Goal: Task Accomplishment & Management: Manage account settings

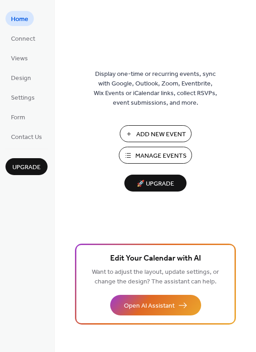
click at [157, 152] on span "Manage Events" at bounding box center [160, 156] width 51 height 10
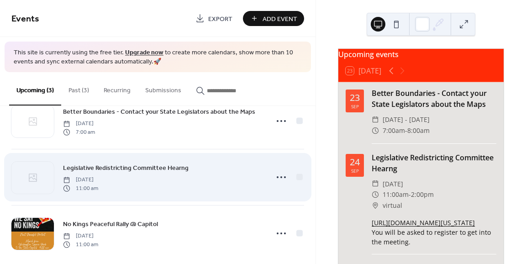
scroll to position [37, 0]
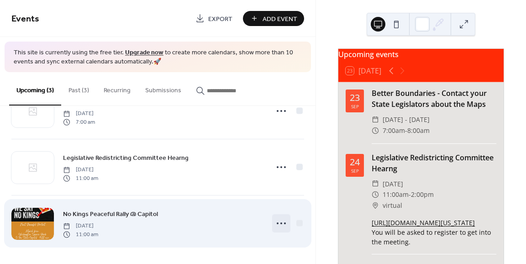
click at [276, 222] on icon at bounding box center [281, 223] width 15 height 15
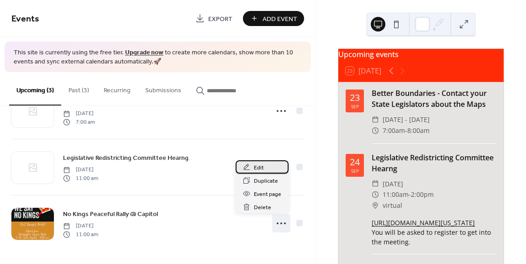
click at [258, 169] on span "Edit" at bounding box center [259, 168] width 10 height 10
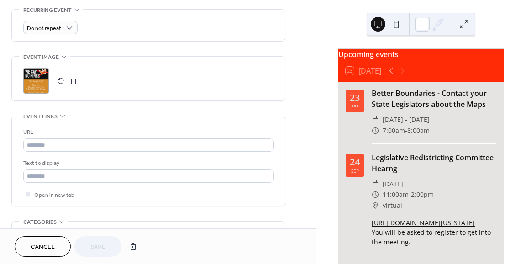
scroll to position [411, 0]
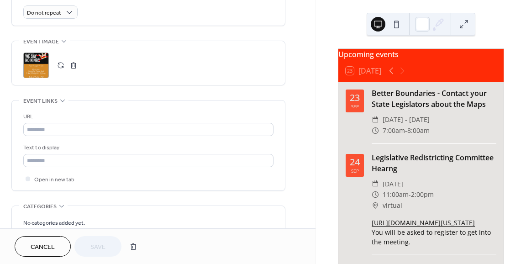
click at [33, 65] on div ";" at bounding box center [36, 66] width 26 height 26
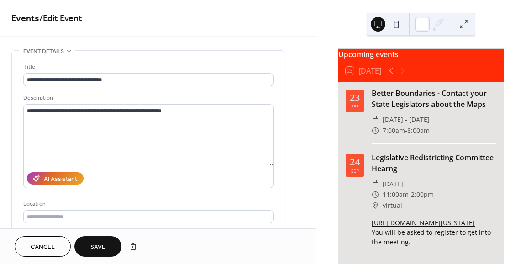
scroll to position [0, 0]
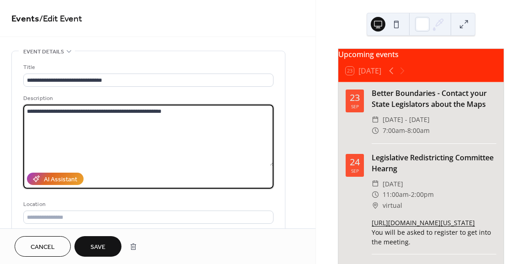
click at [179, 112] on textarea "**********" at bounding box center [148, 135] width 251 height 61
type textarea "*"
type textarea "**********"
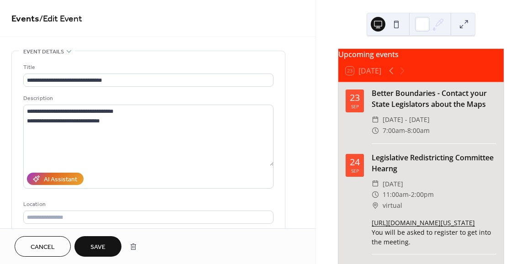
click at [97, 244] on span "Save" at bounding box center [97, 248] width 15 height 10
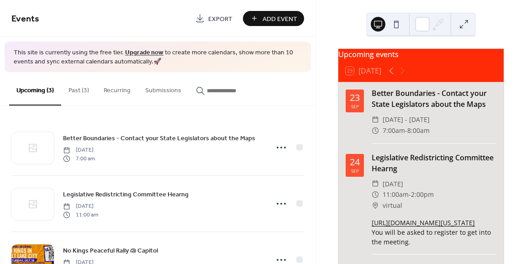
scroll to position [37, 0]
